Goal: Task Accomplishment & Management: Manage account settings

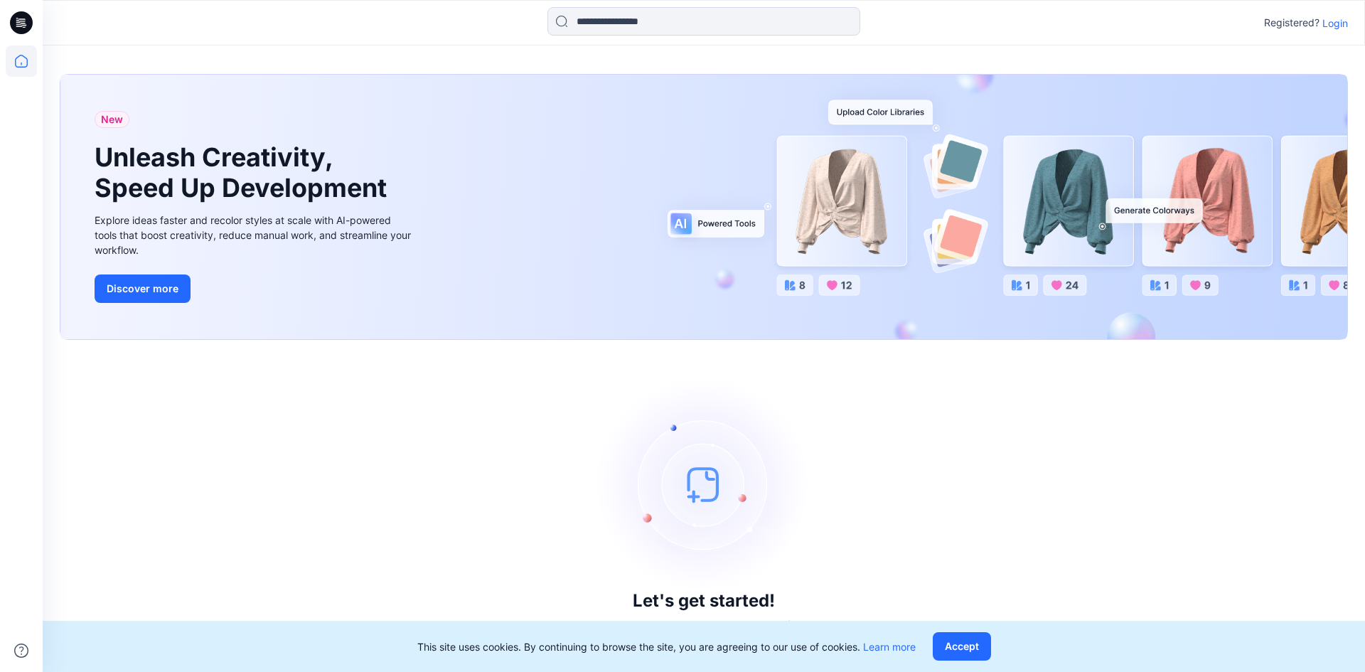
drag, startPoint x: 1326, startPoint y: 26, endPoint x: 1335, endPoint y: 21, distance: 9.5
click at [1330, 22] on p "Login" at bounding box center [1335, 23] width 26 height 15
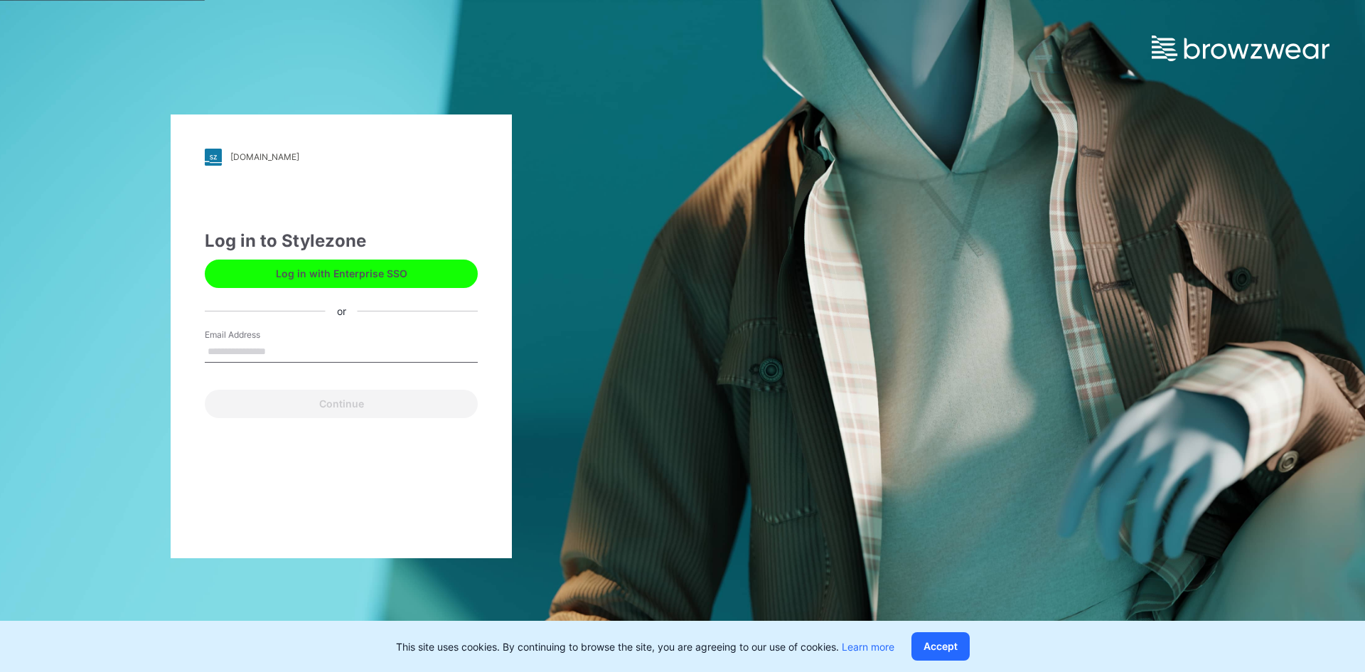
click at [288, 348] on input "Email Address" at bounding box center [341, 351] width 273 height 21
type input "**********"
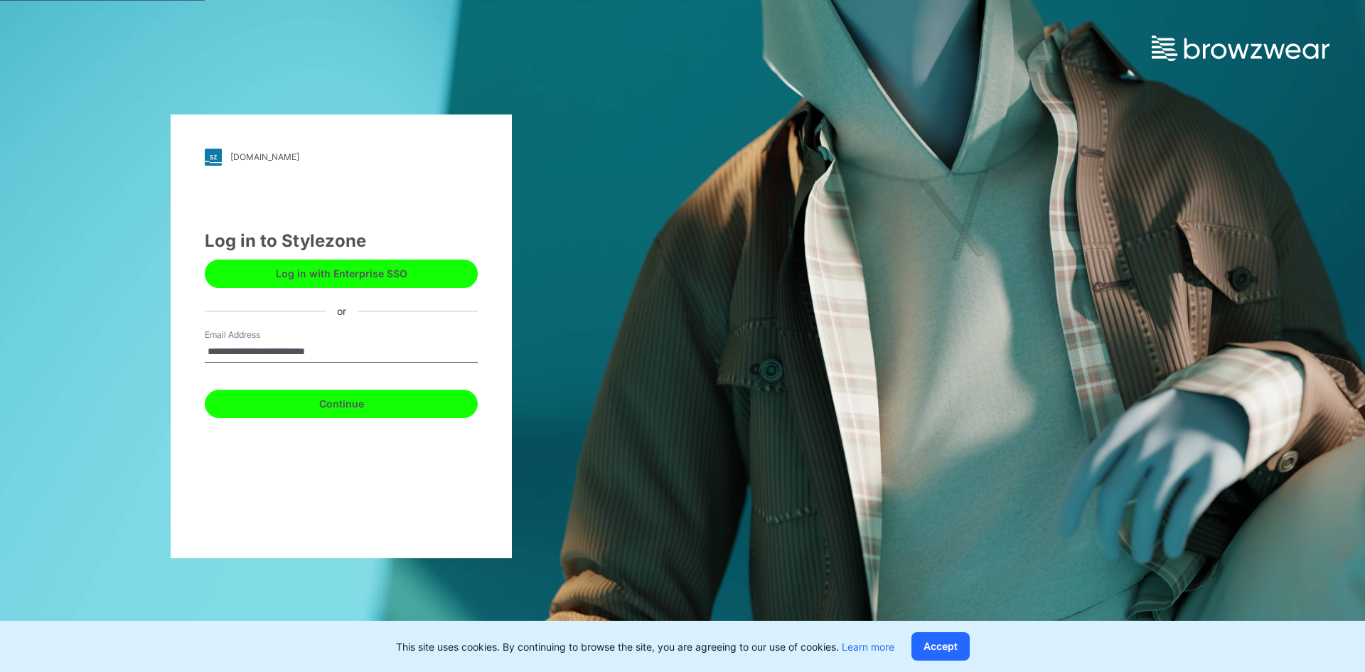
click at [348, 407] on button "Continue" at bounding box center [341, 404] width 273 height 28
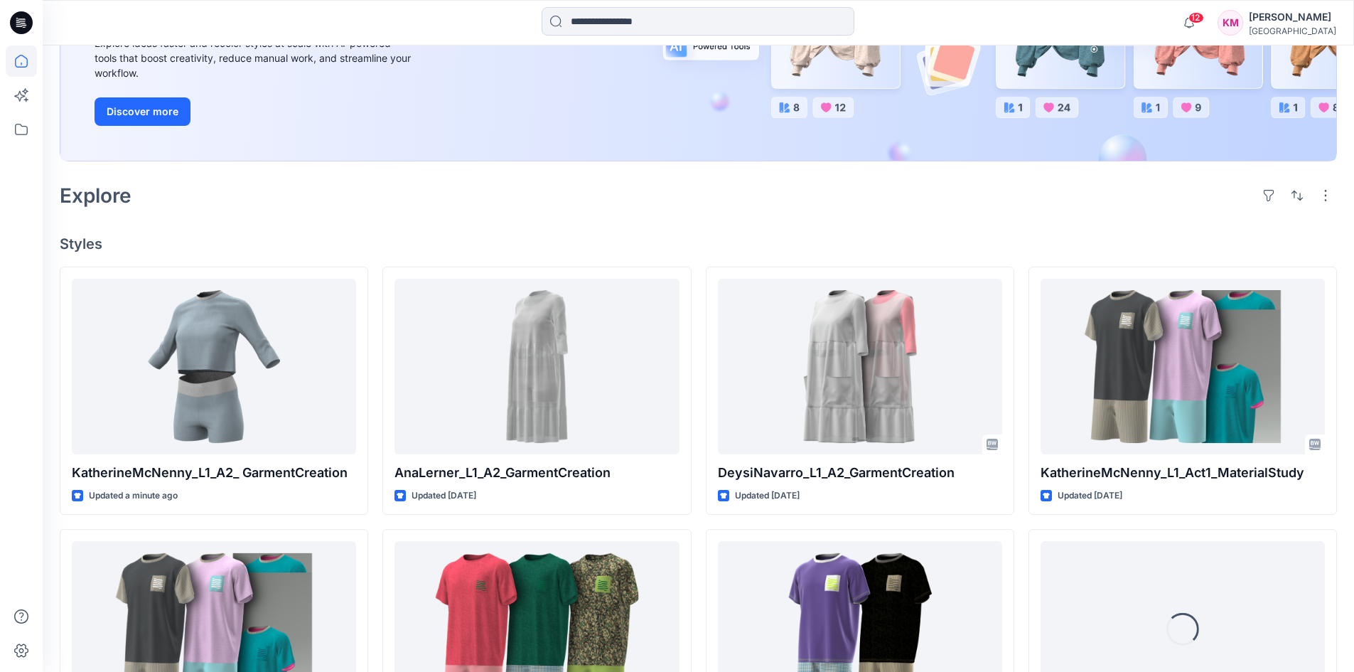
scroll to position [222, 0]
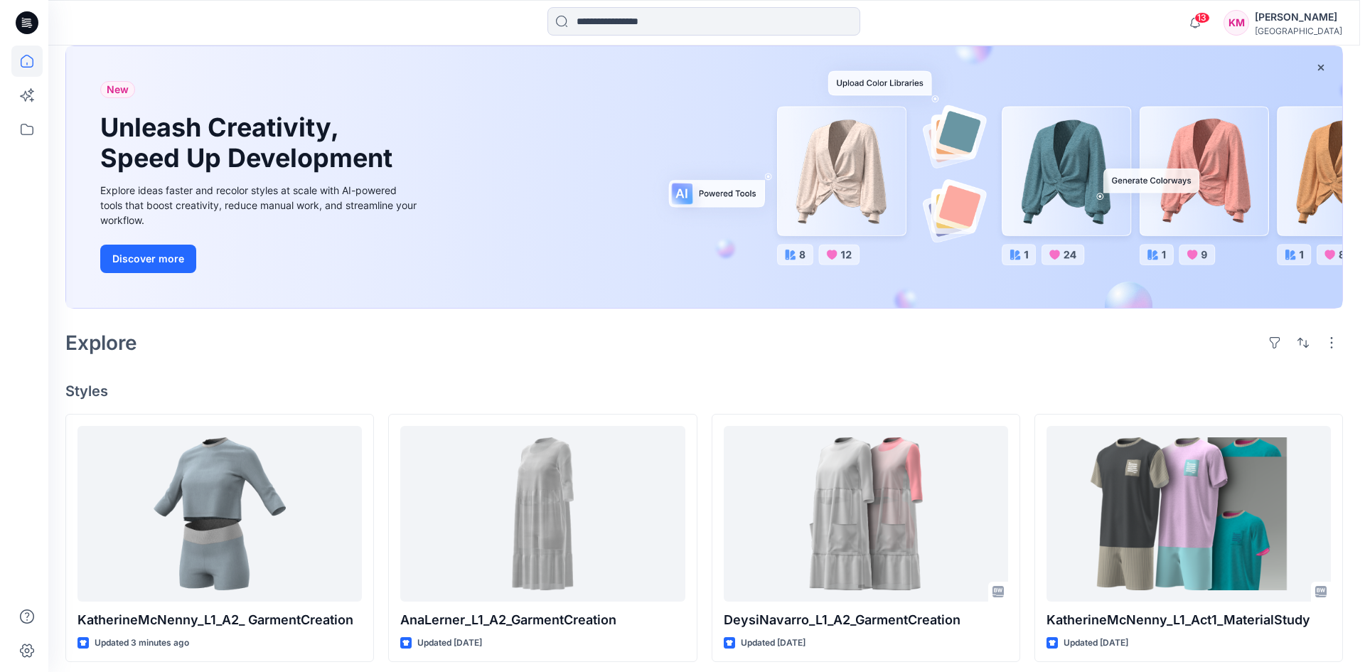
scroll to position [0, 0]
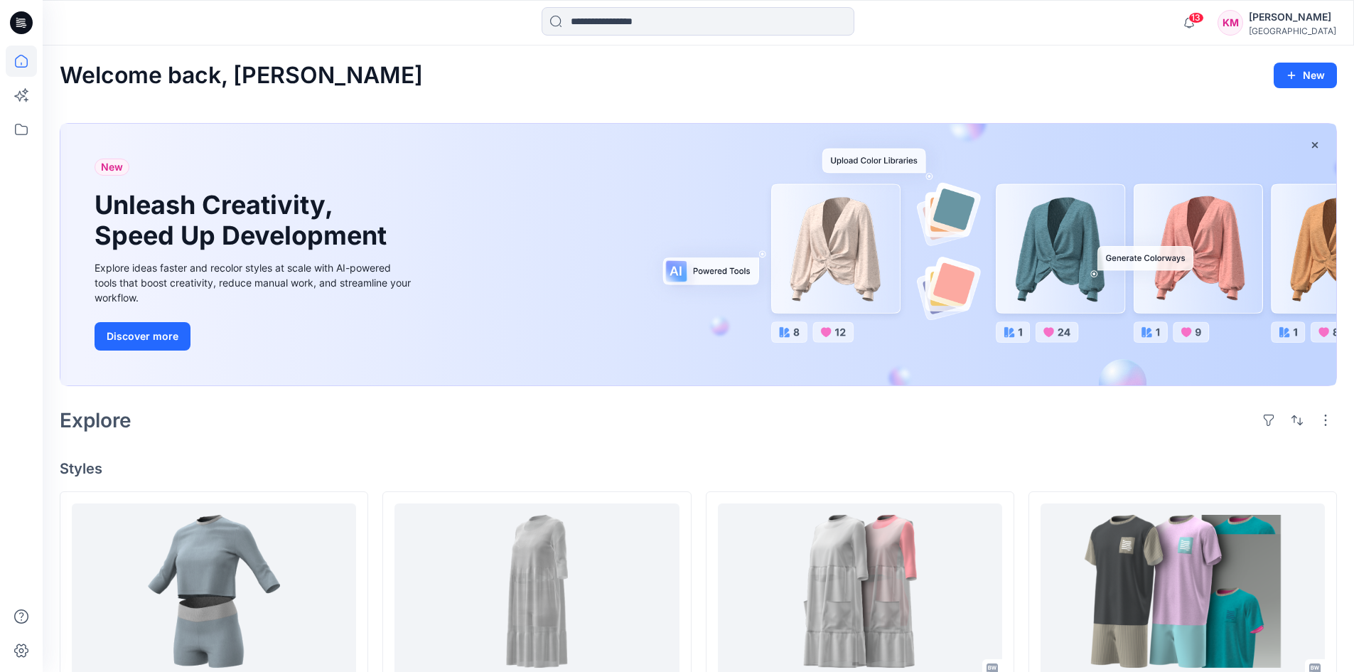
click at [1265, 31] on div "[GEOGRAPHIC_DATA]" at bounding box center [1292, 31] width 87 height 11
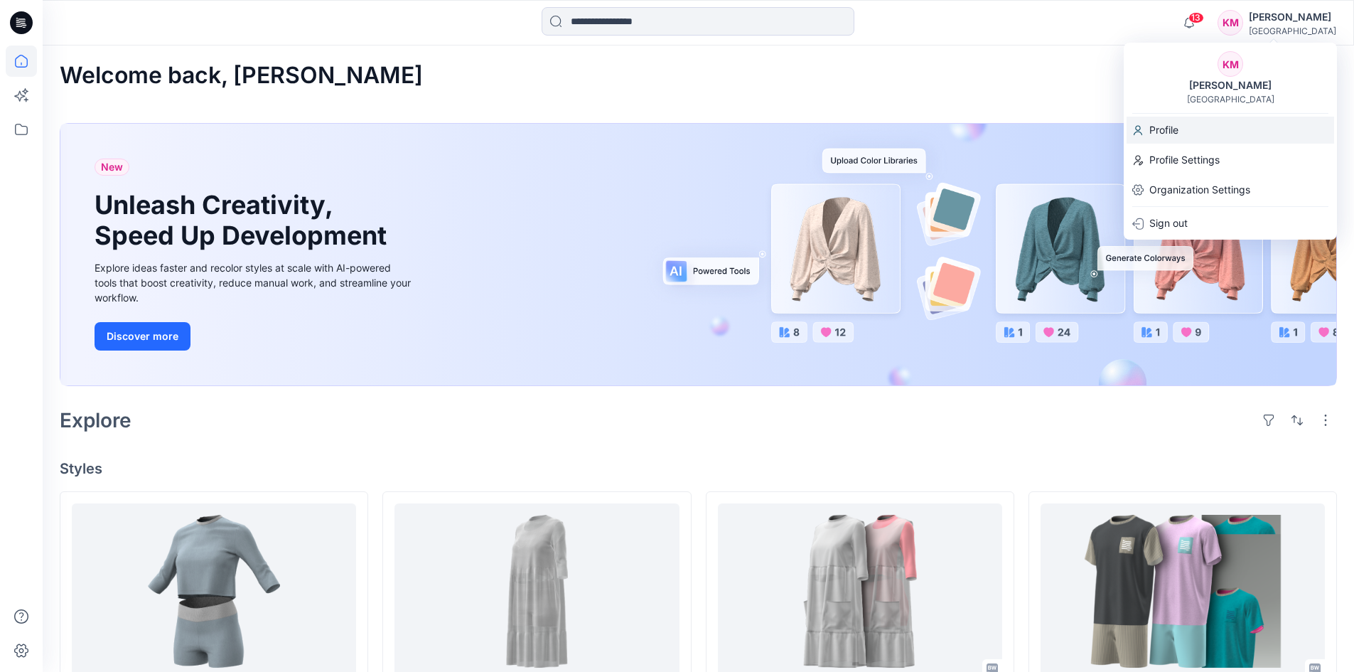
click at [1169, 126] on p "Profile" at bounding box center [1164, 130] width 29 height 27
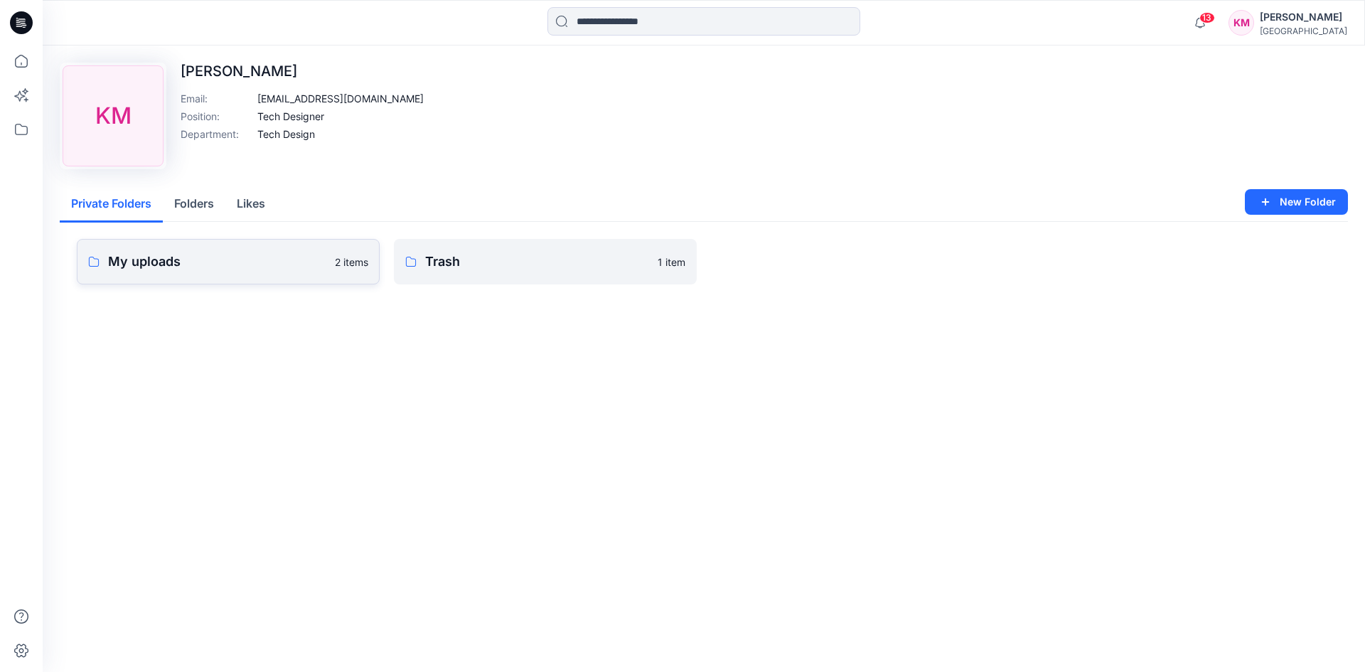
click at [184, 261] on p "My uploads" at bounding box center [217, 262] width 218 height 20
